Goal: Task Accomplishment & Management: Complete application form

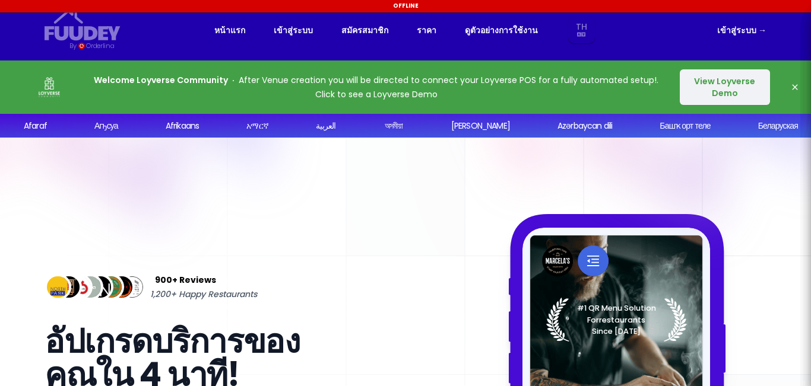
select select "th"
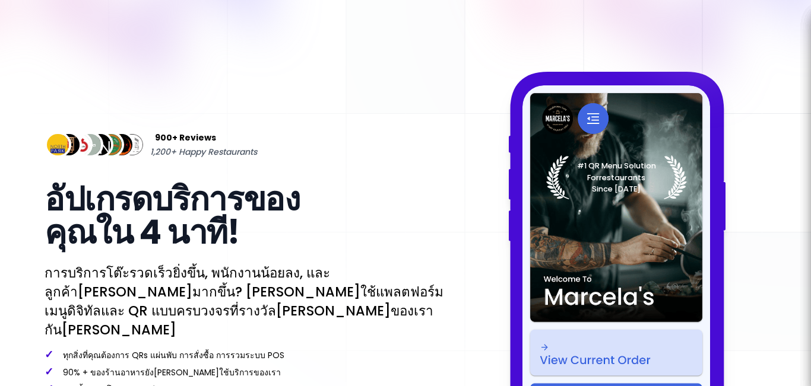
scroll to position [297, 0]
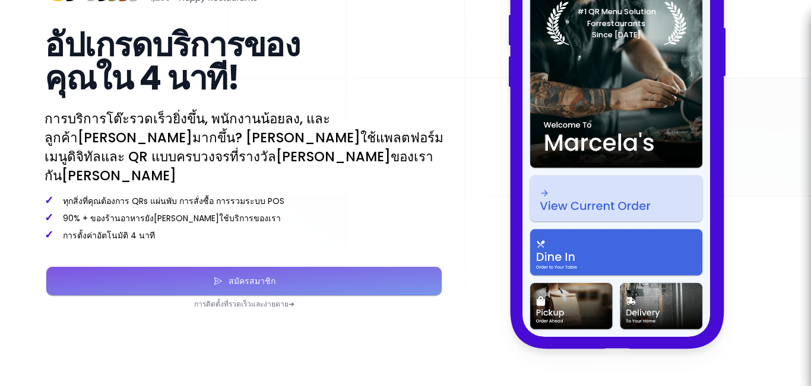
click at [252, 277] on div "สมัครสมาชิก" at bounding box center [249, 281] width 53 height 8
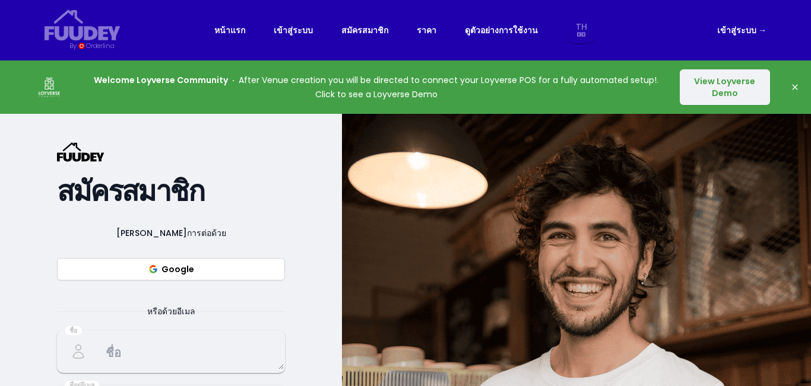
select select "th"
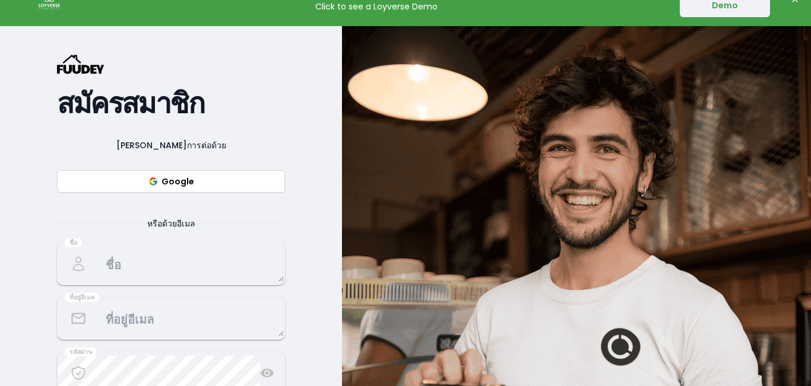
scroll to position [119, 0]
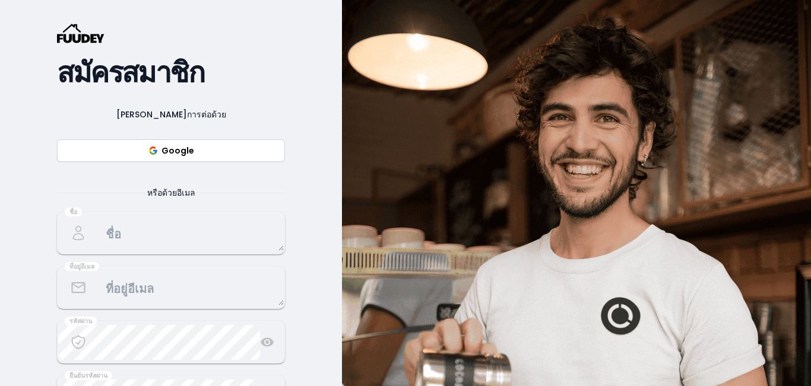
click at [200, 148] on button "Google" at bounding box center [171, 150] width 228 height 23
select select "th"
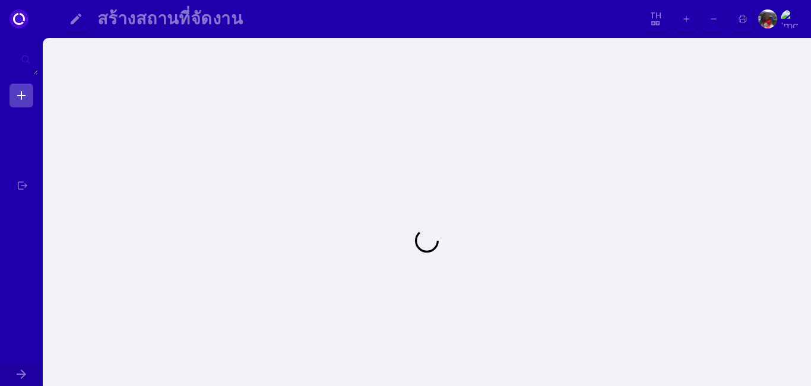
select select "th"
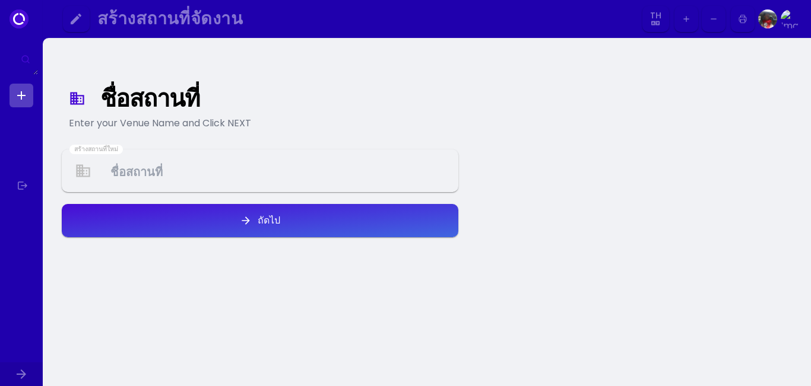
click at [226, 175] on Venue at bounding box center [260, 171] width 394 height 35
click at [23, 97] on link at bounding box center [21, 96] width 24 height 24
select select "th"
click at [116, 118] on div "Enter your Venue Name and Click NEXT" at bounding box center [260, 123] width 382 height 14
drag, startPoint x: 119, startPoint y: 118, endPoint x: 322, endPoint y: 119, distance: 203.0
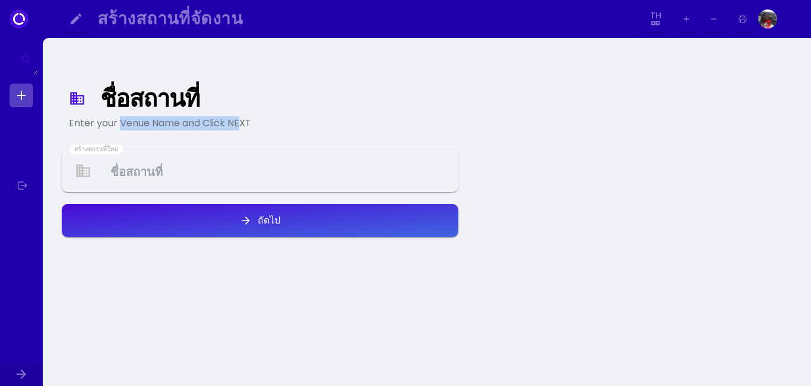
click at [245, 118] on div "Enter your Venue Name and Click NEXT" at bounding box center [260, 123] width 382 height 14
click at [322, 119] on div "Enter your Venue Name and Click NEXT" at bounding box center [260, 123] width 382 height 14
click at [750, 18] on button "button" at bounding box center [743, 19] width 24 height 27
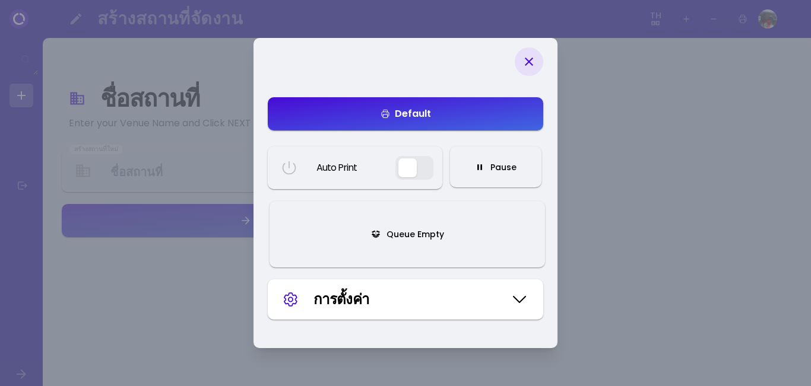
click at [527, 63] on icon at bounding box center [529, 62] width 8 height 8
select select "th"
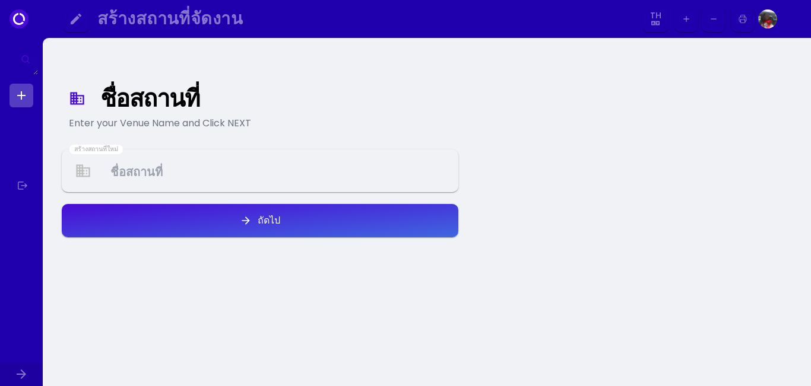
click at [258, 177] on Venue at bounding box center [260, 171] width 394 height 35
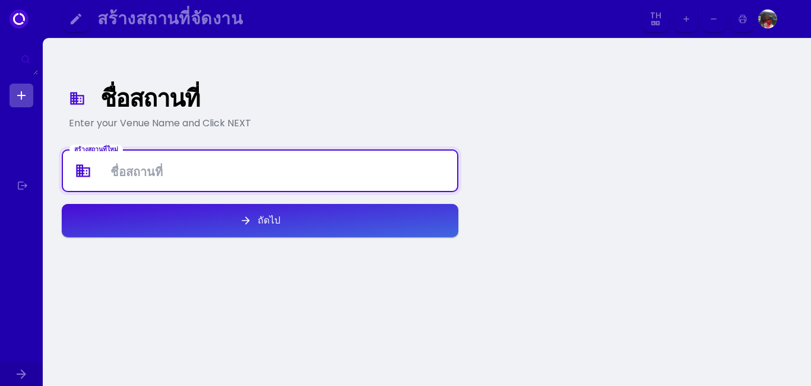
click at [258, 177] on Venue at bounding box center [260, 171] width 394 height 35
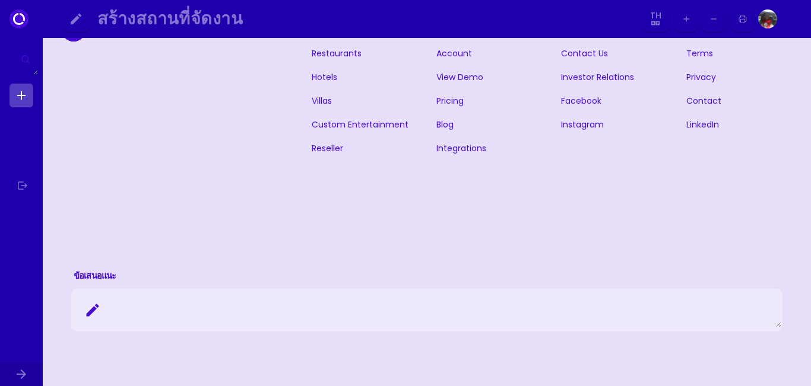
scroll to position [297, 0]
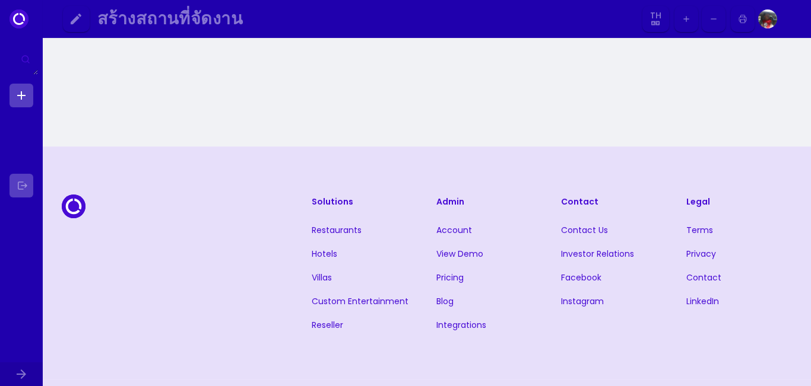
click at [18, 186] on link at bounding box center [21, 186] width 24 height 24
select select "th"
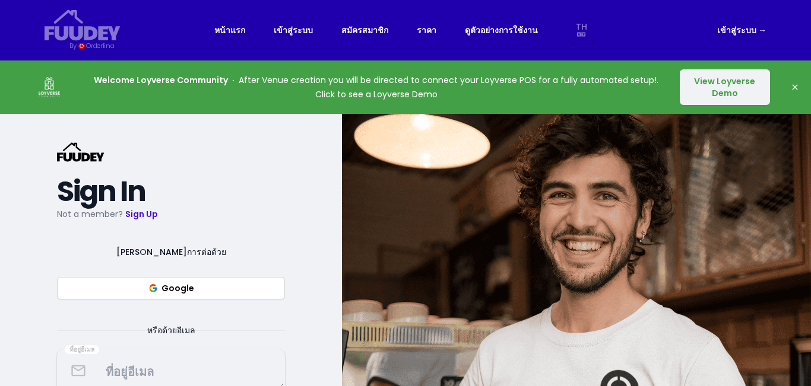
select select "th"
click at [788, 83] on button "Dismiss" at bounding box center [795, 87] width 24 height 24
click at [425, 32] on link "ราคา" at bounding box center [427, 30] width 20 height 14
select select "th"
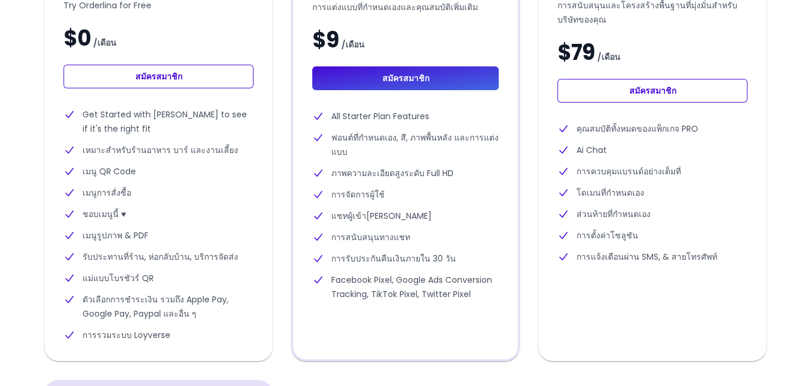
scroll to position [534, 0]
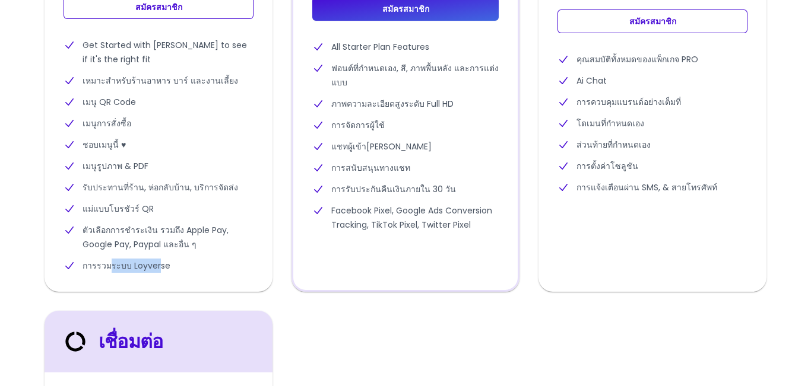
drag, startPoint x: 108, startPoint y: 266, endPoint x: 179, endPoint y: 267, distance: 70.6
click at [167, 267] on li "การรวมระบบ Loyverse" at bounding box center [159, 266] width 190 height 14
click at [182, 267] on li "การรวมระบบ Loyverse" at bounding box center [159, 266] width 190 height 14
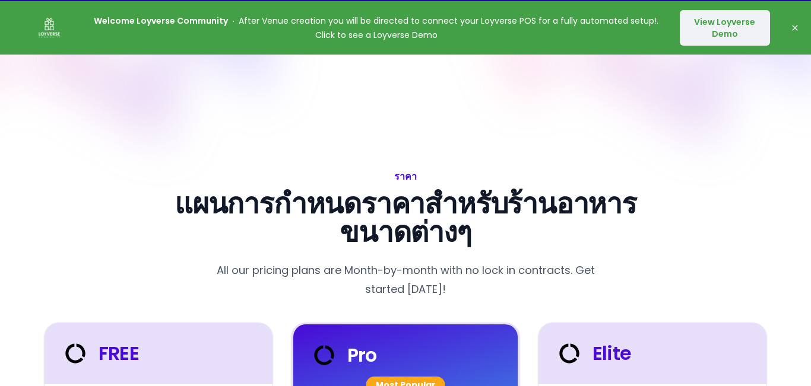
scroll to position [0, 0]
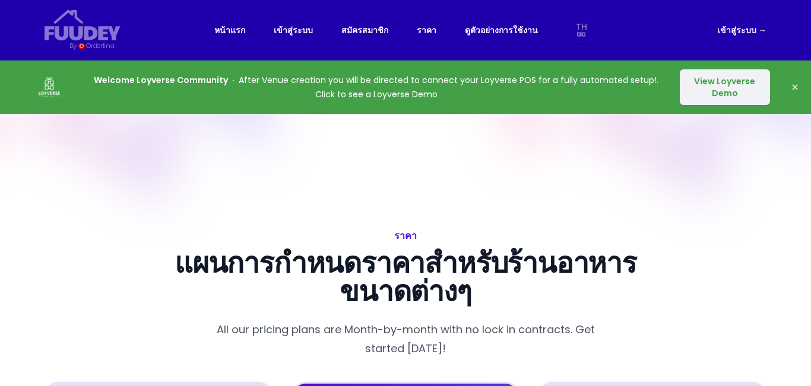
click at [728, 28] on link "เข้าสู่ระบบ →" at bounding box center [741, 30] width 49 height 14
select select "th"
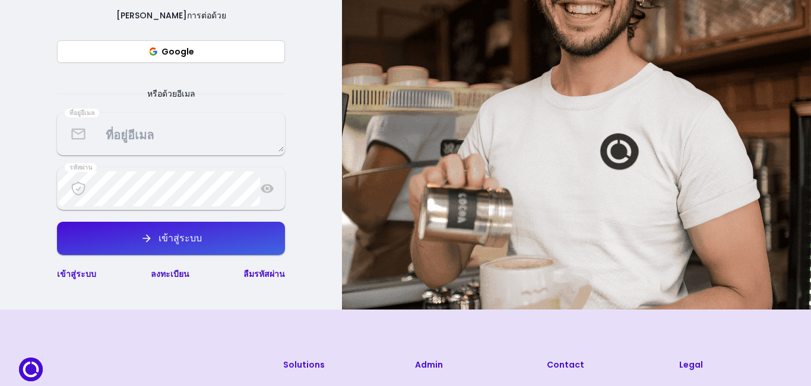
scroll to position [237, 0]
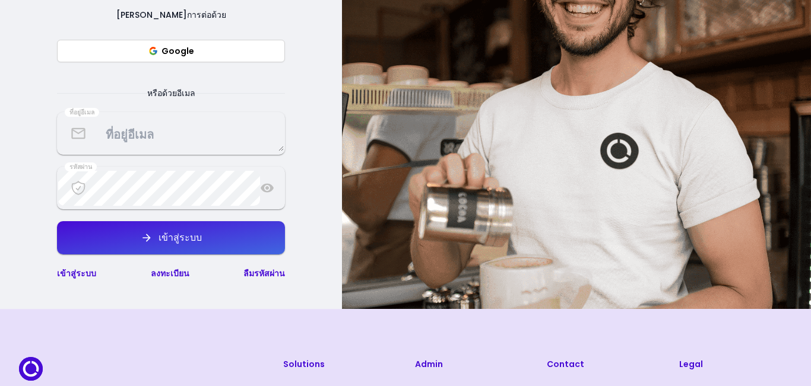
click at [197, 52] on button "Google" at bounding box center [171, 51] width 228 height 23
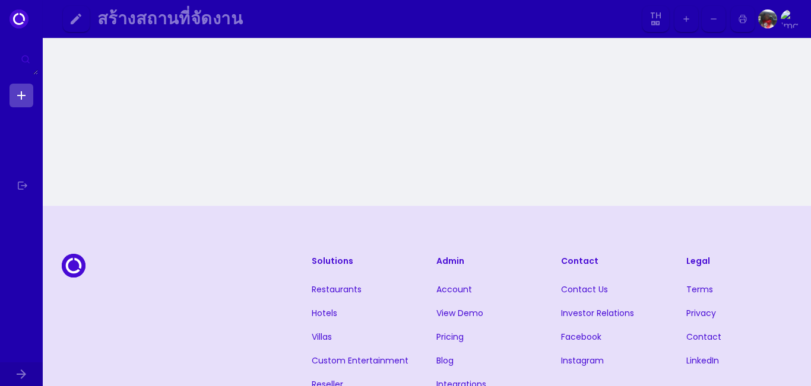
select select "th"
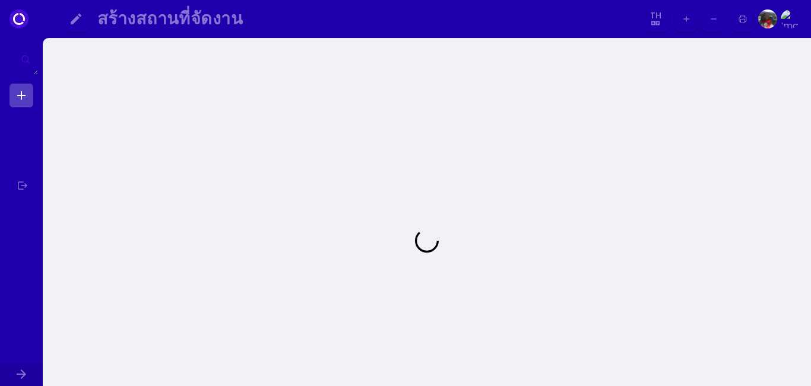
select select "th"
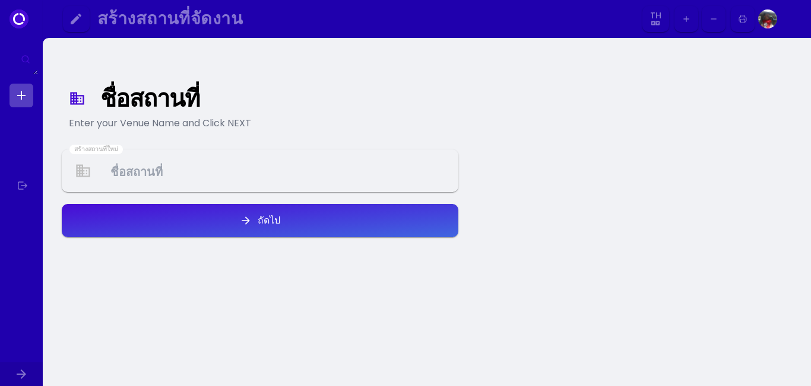
select select "th"
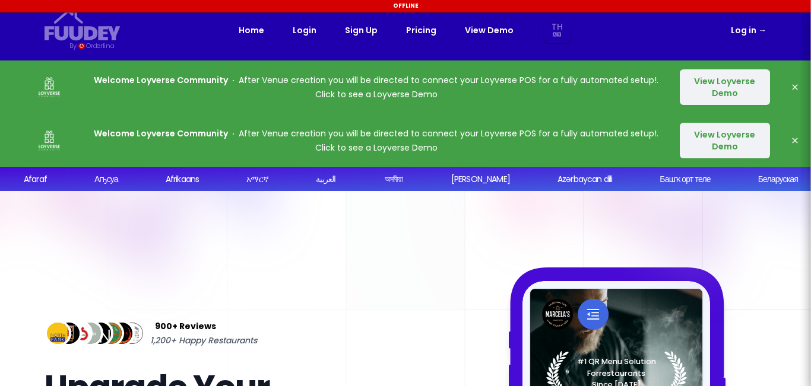
select select "th"
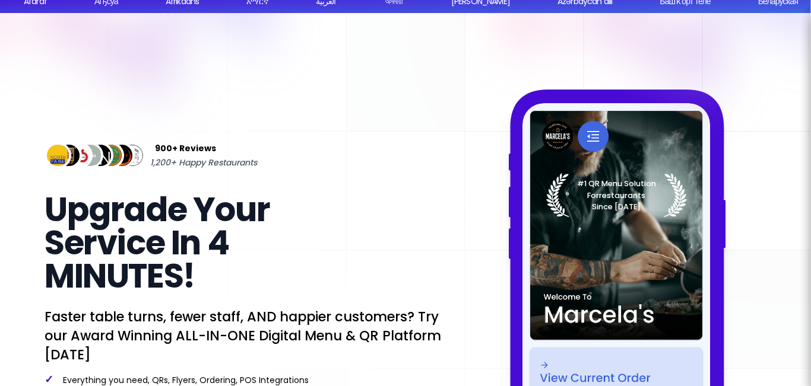
scroll to position [17, 0]
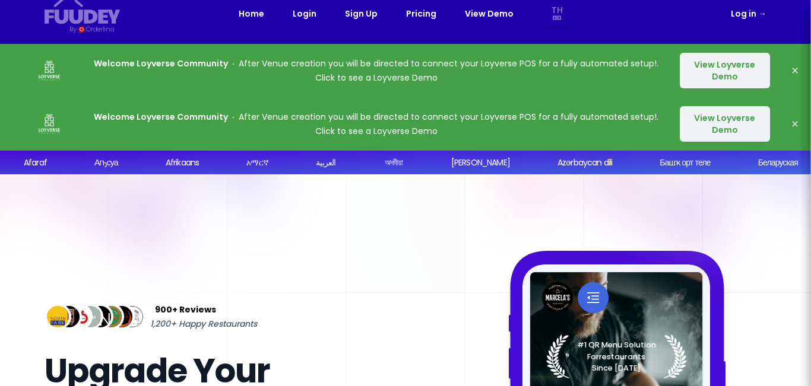
select select "th"
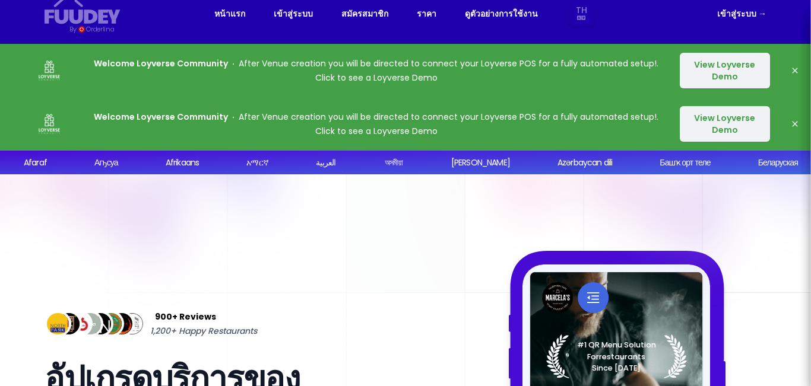
scroll to position [0, 0]
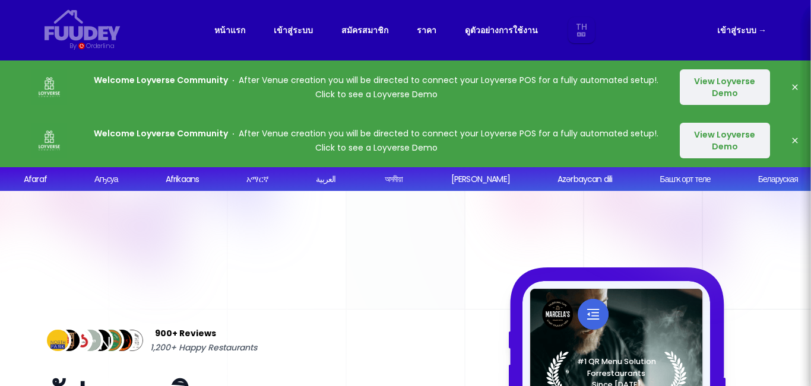
select select "th"
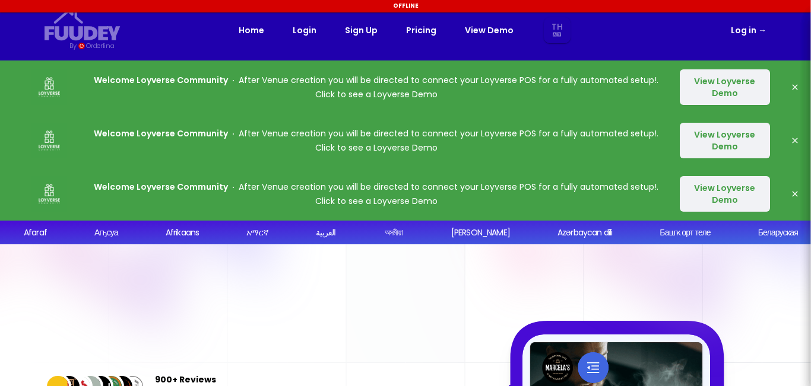
select select "th"
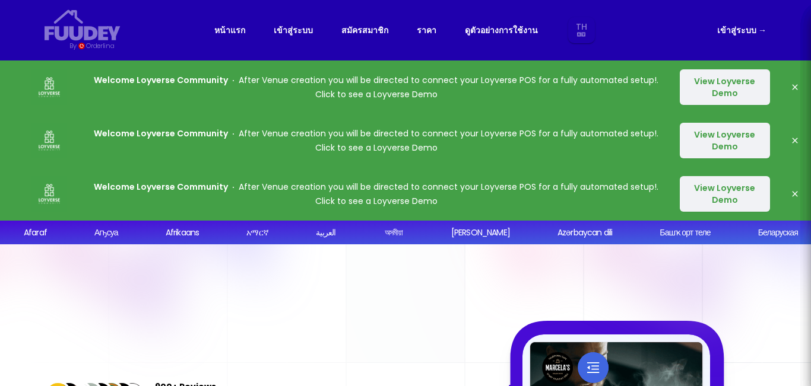
select select "th"
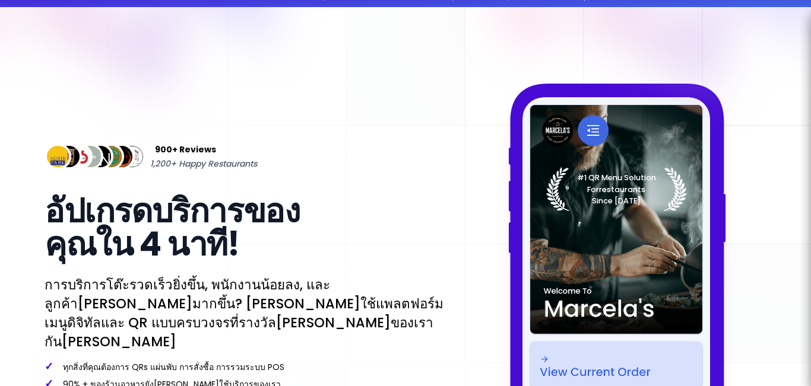
select select "th"
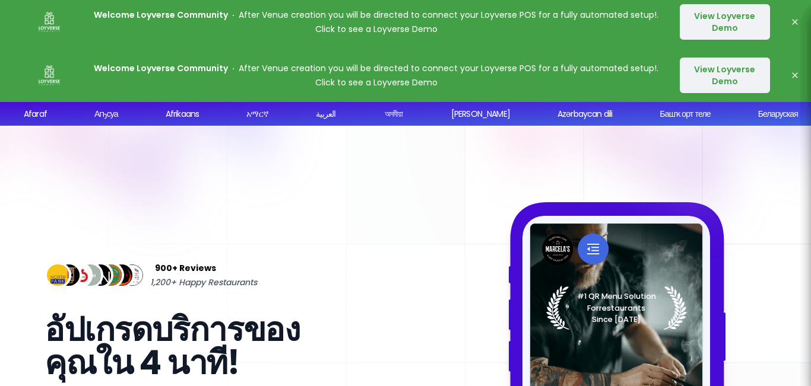
scroll to position [0, 0]
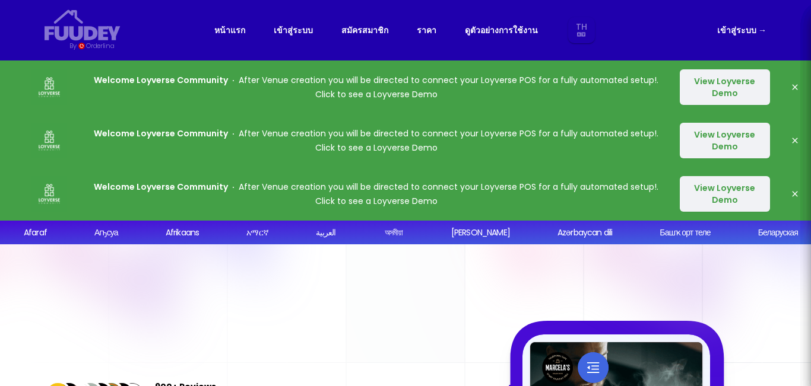
click at [722, 87] on button "View Loyverse Demo" at bounding box center [725, 87] width 90 height 36
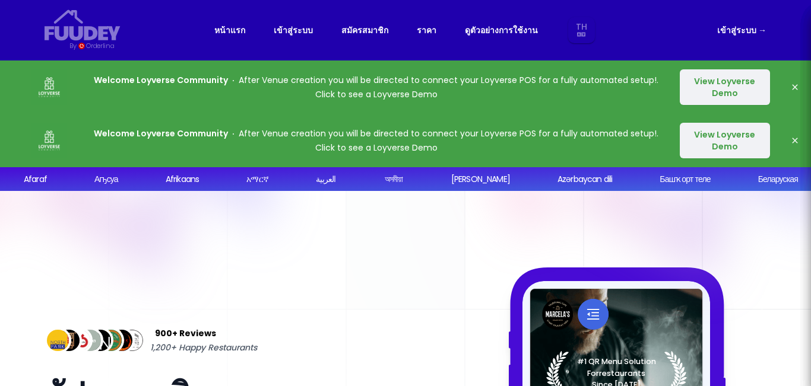
select select "th"
click at [791, 88] on icon "button" at bounding box center [794, 87] width 9 height 9
select select "th"
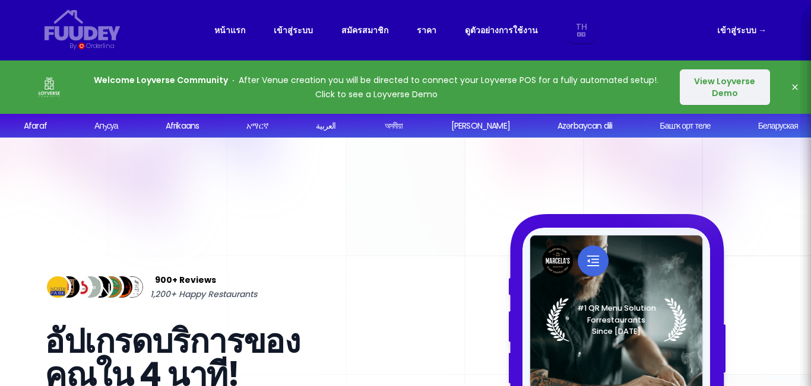
click at [791, 86] on icon "button" at bounding box center [794, 87] width 9 height 9
select select "th"
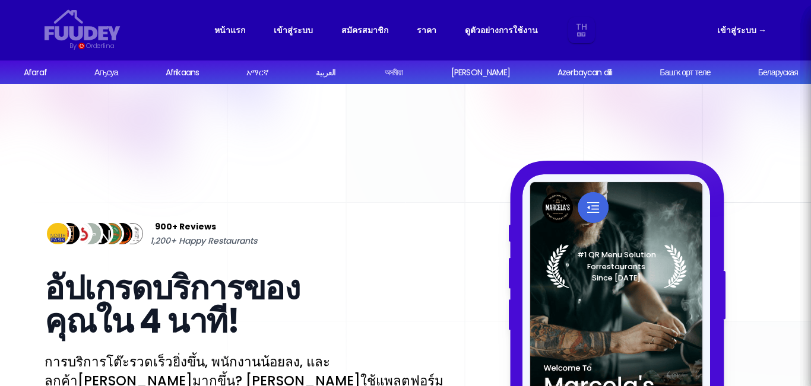
click at [749, 32] on link "เข้าสู่ระบบ →" at bounding box center [741, 30] width 49 height 14
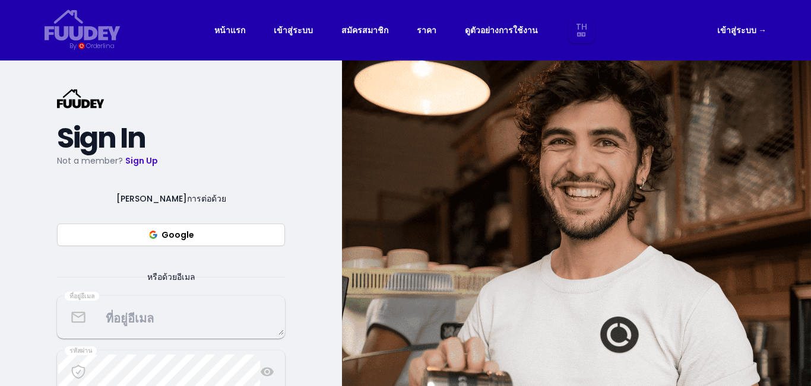
select select "th"
click at [277, 31] on link "เข้าสู่ระบบ" at bounding box center [293, 30] width 39 height 14
select select "th"
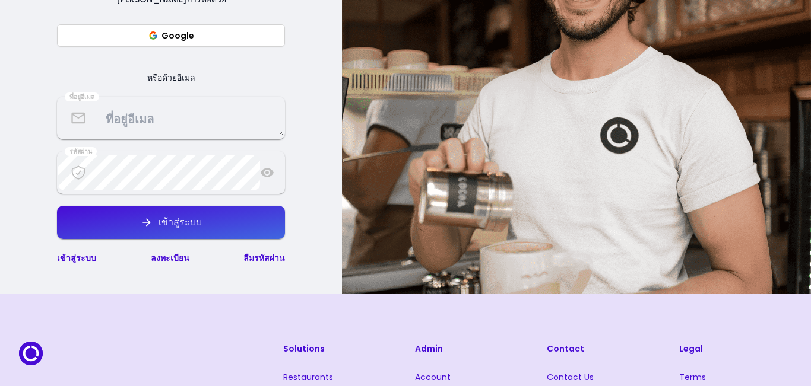
scroll to position [178, 0]
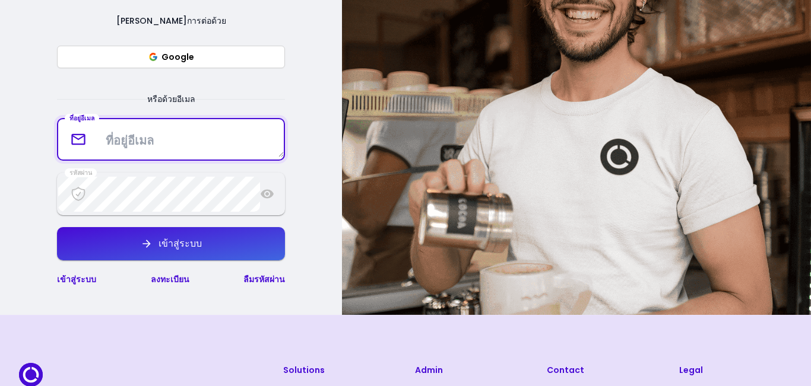
click at [171, 135] on textarea at bounding box center [171, 139] width 226 height 35
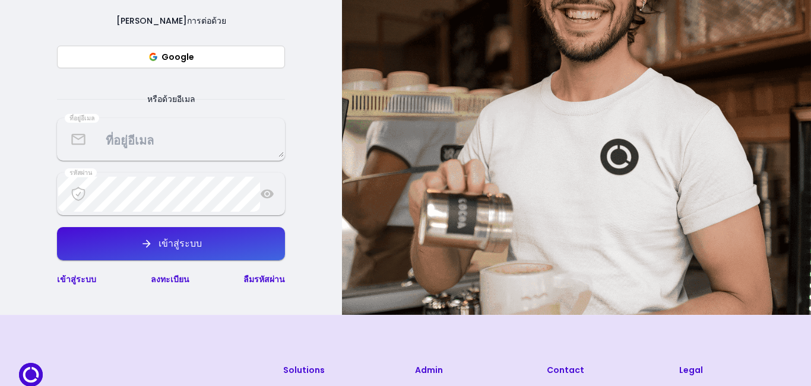
click at [181, 57] on button "Google" at bounding box center [171, 57] width 228 height 23
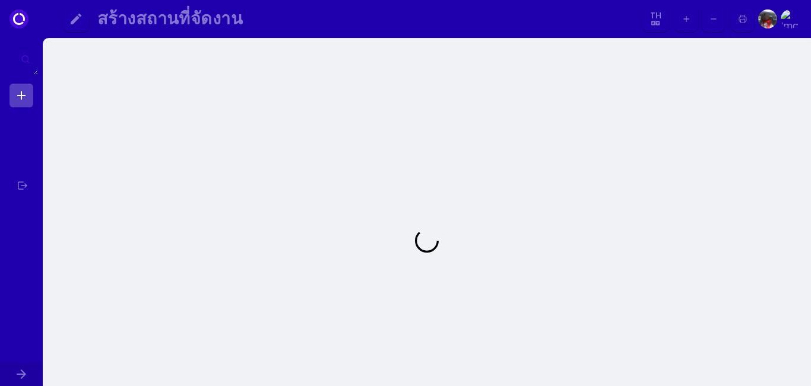
select select "th"
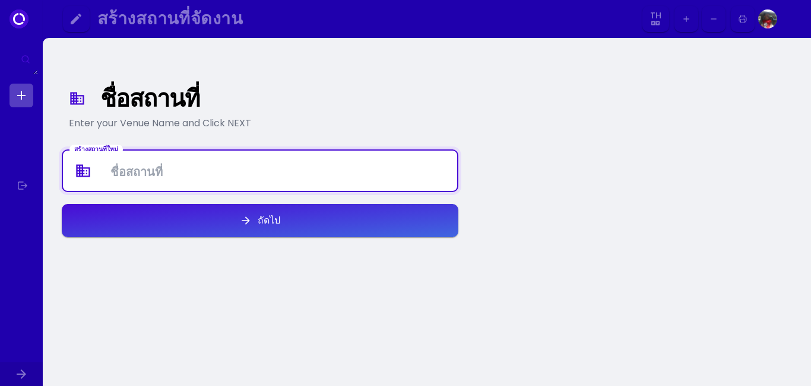
click at [304, 175] on Venue at bounding box center [260, 171] width 394 height 35
type Venue "TamPakSoi"
click at [314, 230] on button "ถัดไป" at bounding box center [260, 220] width 397 height 33
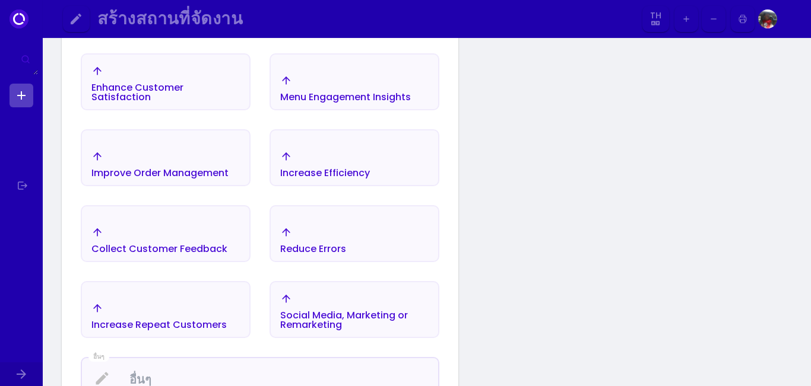
scroll to position [197, 0]
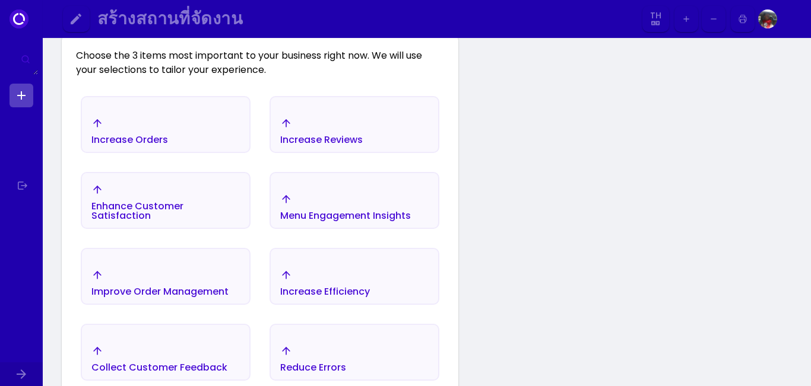
click at [151, 141] on div "Increase Orders" at bounding box center [129, 139] width 77 height 9
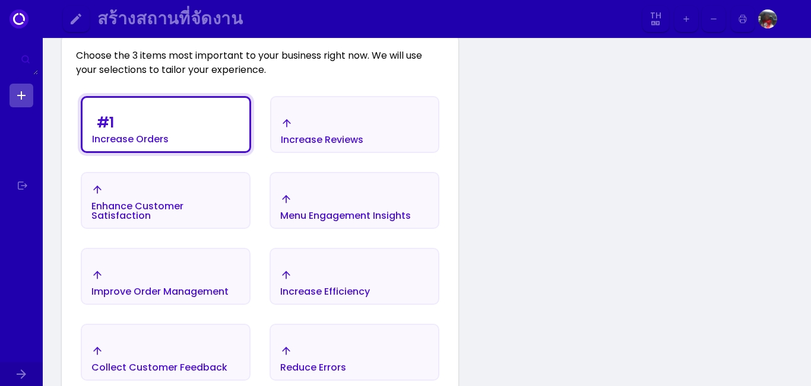
click at [279, 138] on div "Increase Reviews" at bounding box center [354, 131] width 167 height 42
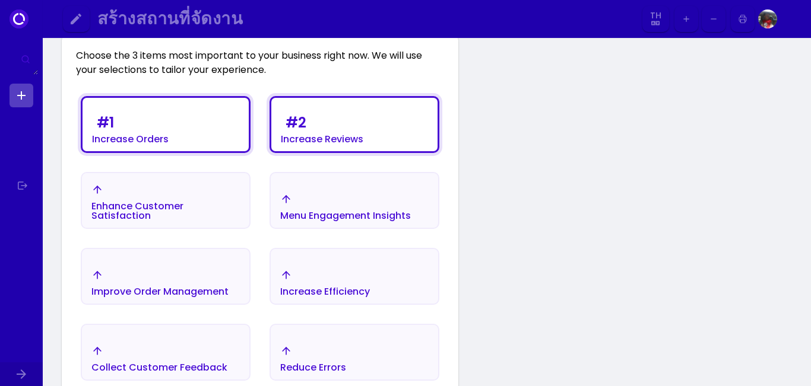
click at [201, 177] on div "Enhance Customer Satisfaction" at bounding box center [165, 202] width 167 height 51
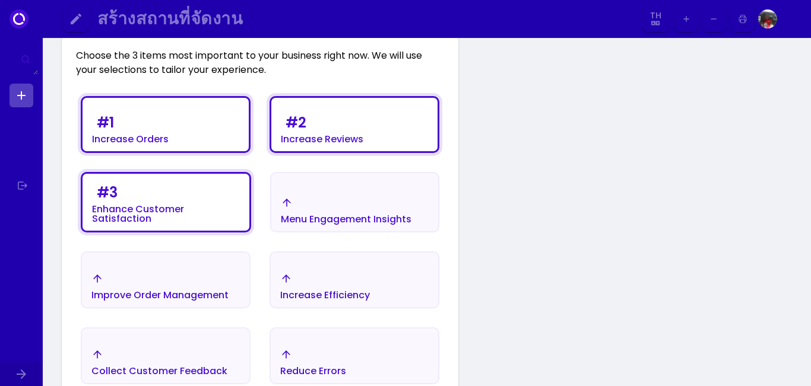
click at [283, 203] on polyline "button" at bounding box center [286, 201] width 7 height 4
click at [297, 206] on div "Menu Engagement Insights" at bounding box center [346, 210] width 131 height 27
click at [169, 194] on div "# 3 Enhance Customer Satisfaction" at bounding box center [166, 202] width 148 height 43
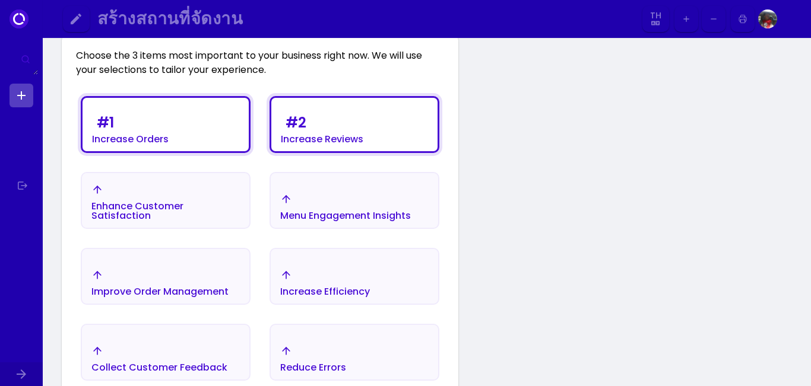
click at [297, 130] on div "# 2" at bounding box center [296, 123] width 21 height 14
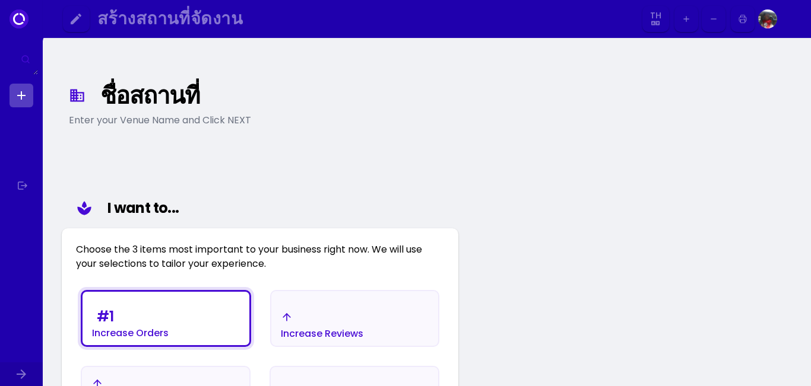
scroll to position [0, 0]
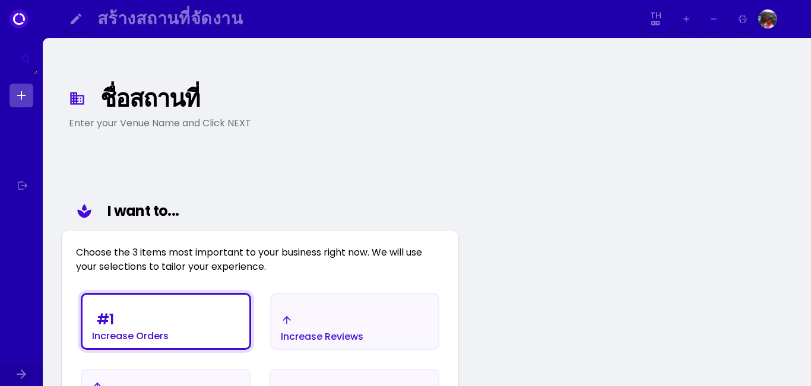
click at [179, 215] on div "I want to..." at bounding box center [272, 211] width 331 height 21
click at [172, 208] on div "I want to..." at bounding box center [272, 211] width 331 height 21
click at [149, 208] on div "I want to..." at bounding box center [272, 211] width 331 height 21
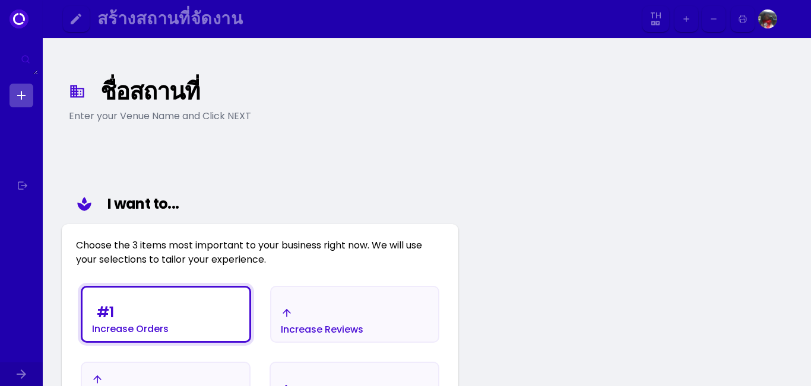
scroll to position [119, 0]
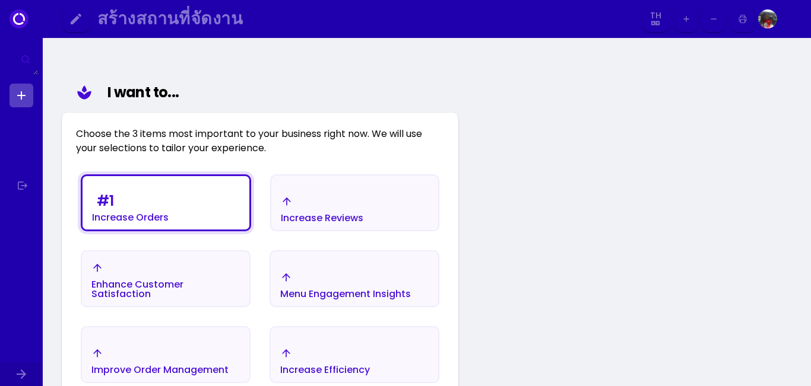
click at [282, 217] on div "Increase Reviews" at bounding box center [322, 218] width 83 height 9
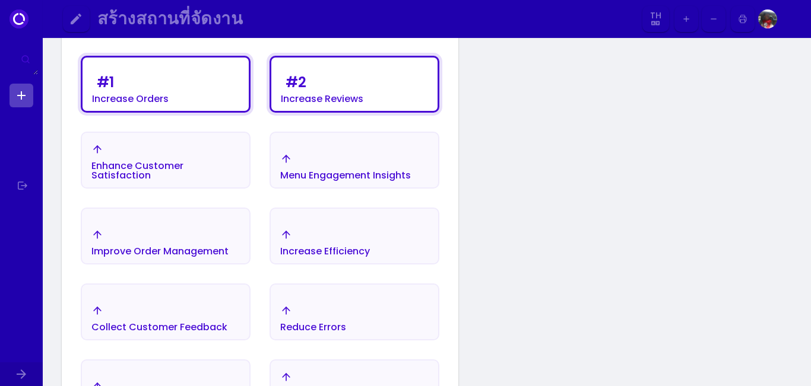
click at [321, 176] on div "Menu Engagement Insights" at bounding box center [345, 175] width 131 height 9
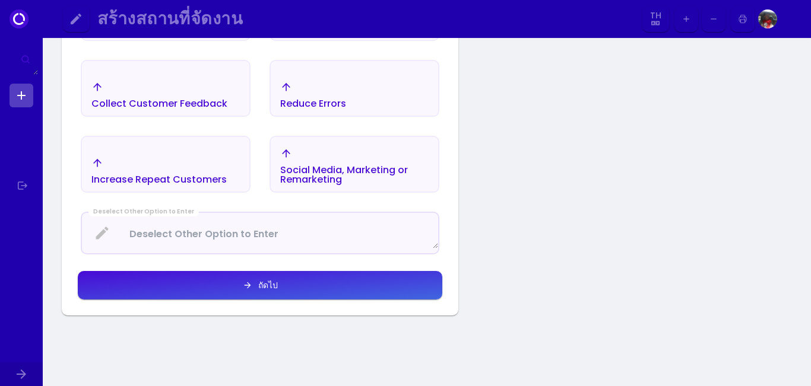
scroll to position [475, 0]
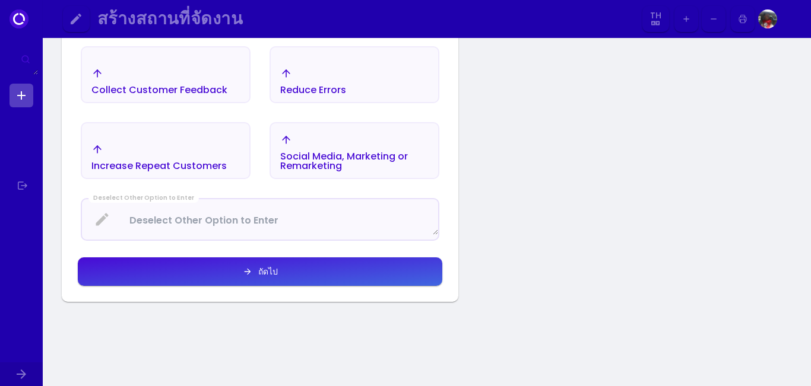
click at [327, 276] on button "ถัดไป" at bounding box center [260, 272] width 364 height 28
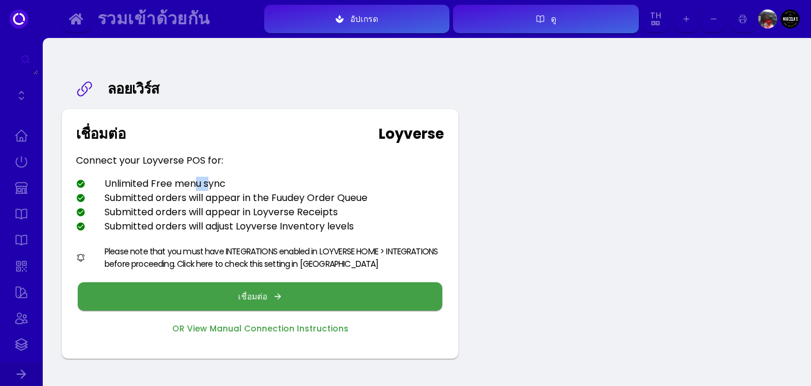
drag, startPoint x: 198, startPoint y: 183, endPoint x: 245, endPoint y: 189, distance: 47.2
click at [220, 184] on div "Unlimited Free menu sync" at bounding box center [151, 184] width 150 height 14
click at [280, 194] on div "Submitted orders will appear in the Fuudey Order Queue" at bounding box center [221, 198] width 291 height 14
click at [303, 290] on button "เชื่อมต่อ" at bounding box center [260, 297] width 364 height 28
